Goal: Task Accomplishment & Management: Manage account settings

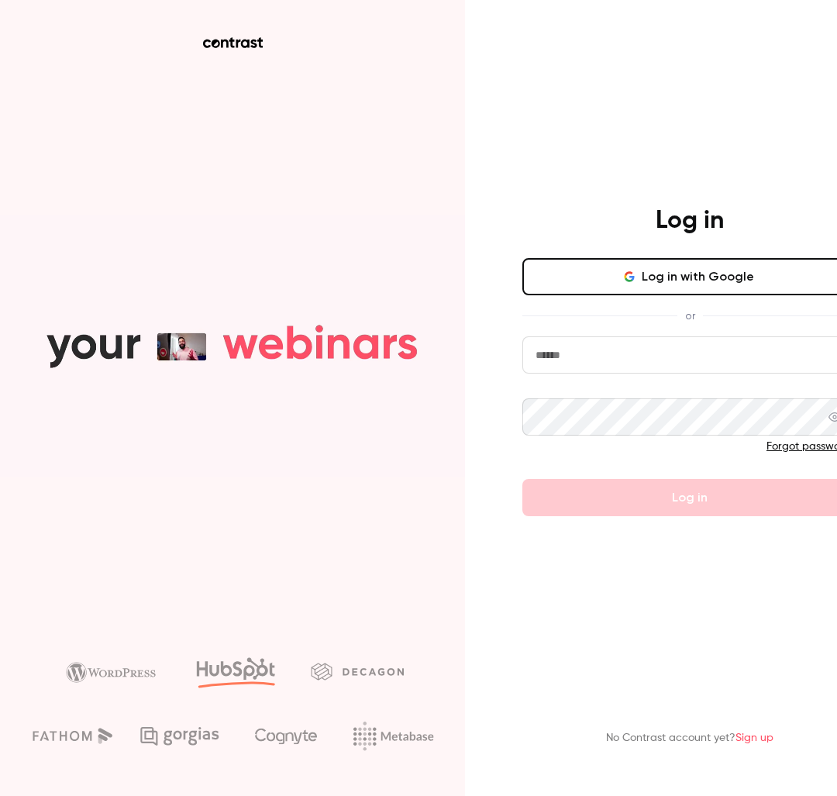
click at [724, 254] on div "Log in Log in with Google or Forgot password? Log in" at bounding box center [689, 360] width 403 height 311
click at [719, 284] on button "Log in with Google" at bounding box center [689, 276] width 335 height 37
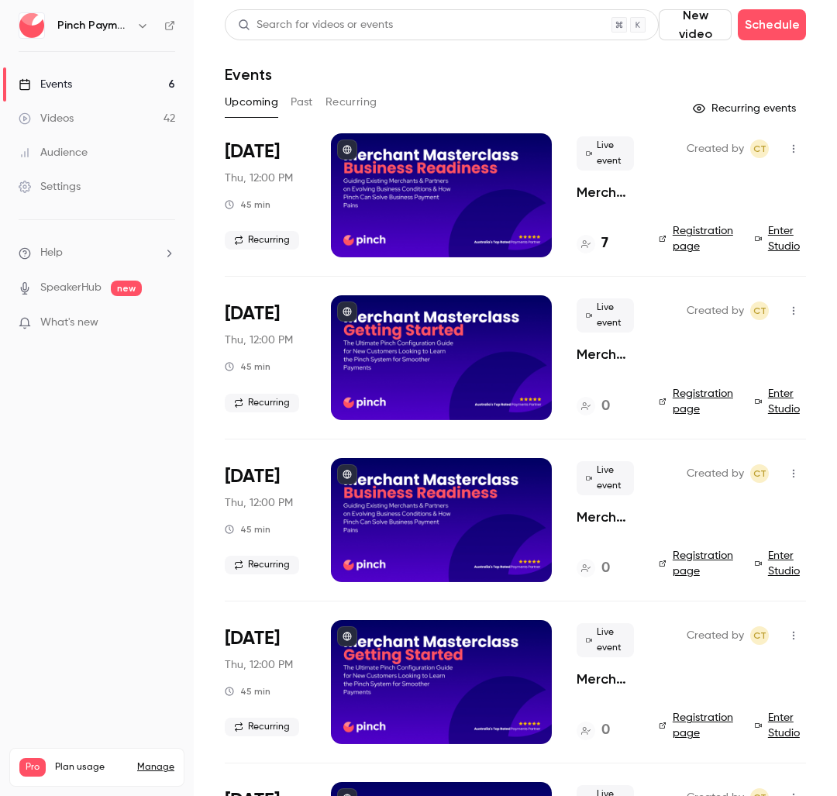
click at [425, 166] on div at bounding box center [441, 195] width 221 height 124
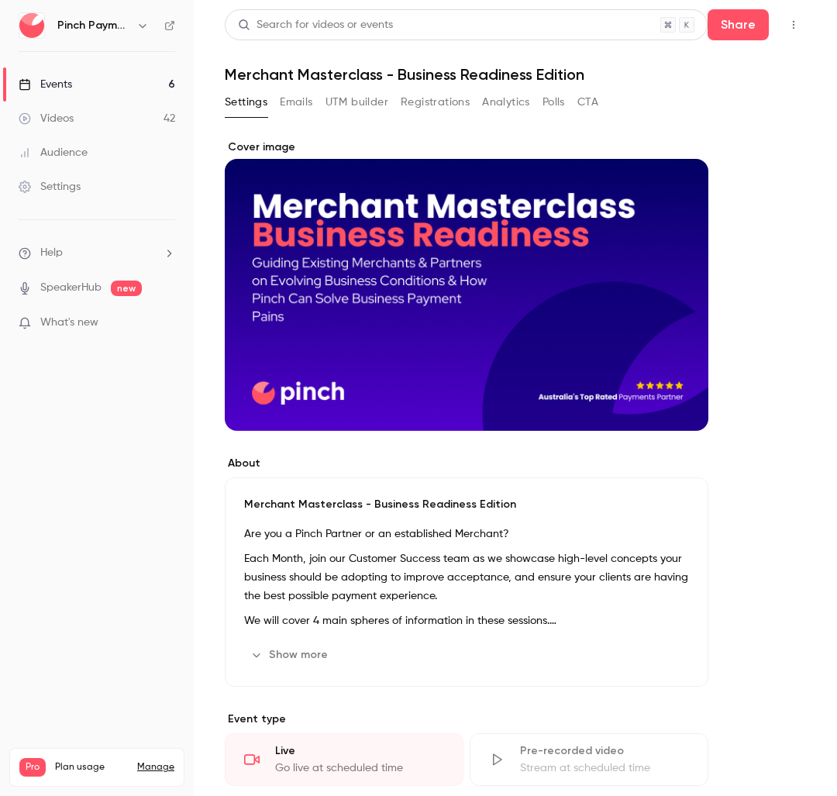
drag, startPoint x: 315, startPoint y: 647, endPoint x: 392, endPoint y: 631, distance: 78.4
click at [315, 647] on button "Show more" at bounding box center [290, 654] width 93 height 25
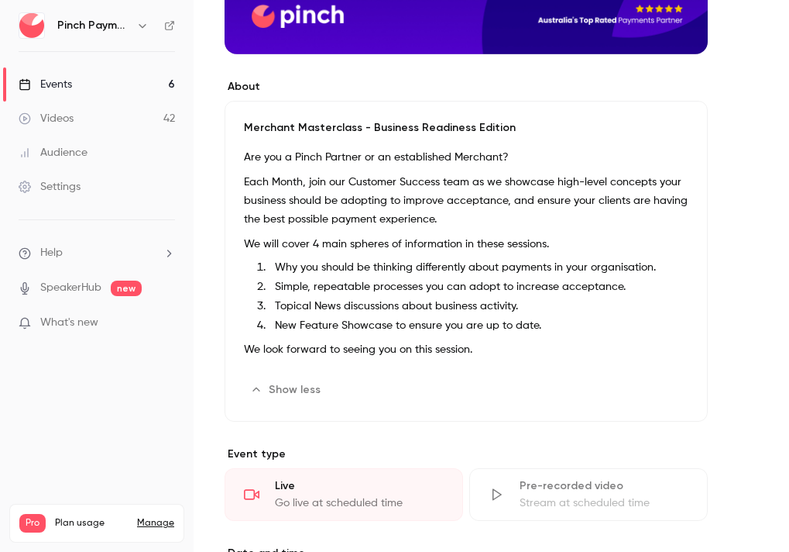
scroll to position [391, 0]
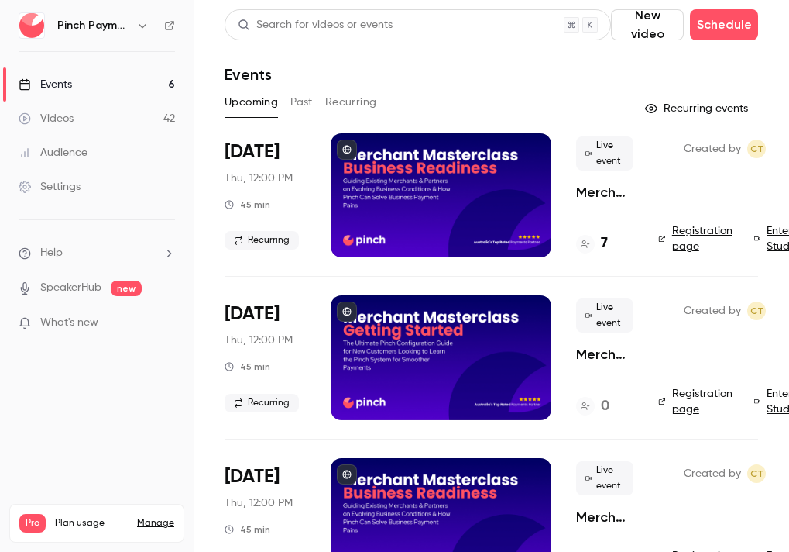
click at [394, 179] on div at bounding box center [441, 195] width 221 height 124
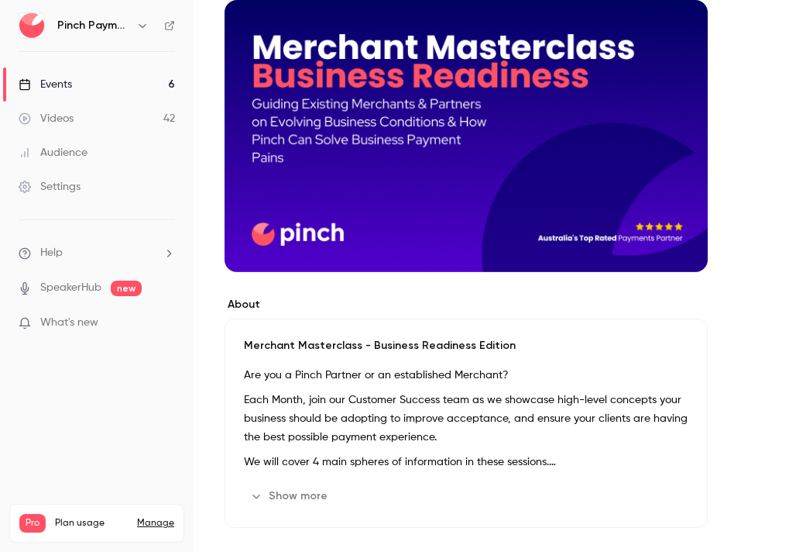
click at [290, 490] on button "Show more" at bounding box center [290, 495] width 93 height 25
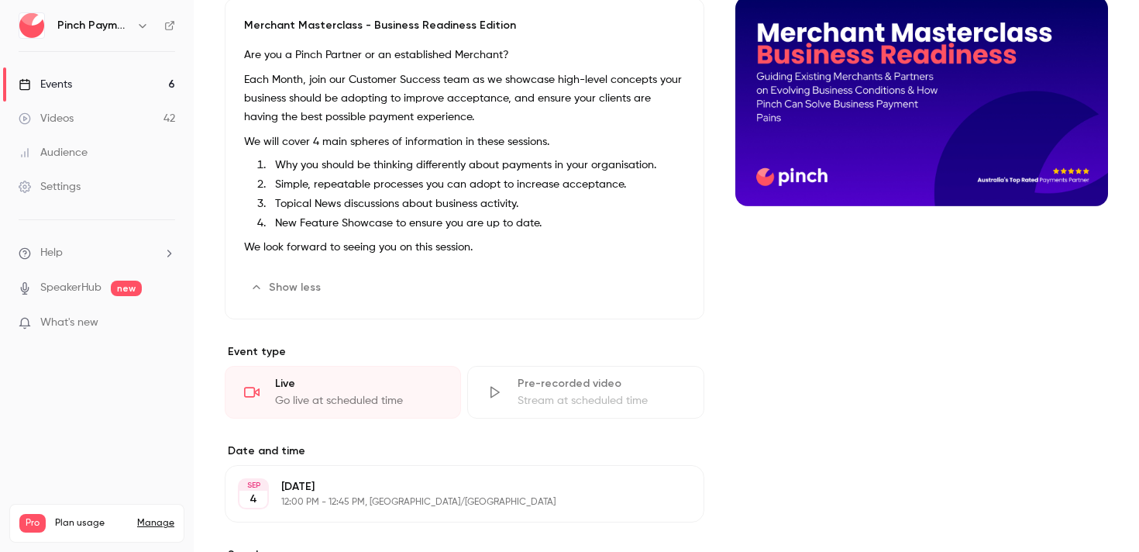
scroll to position [153, 0]
